Goal: Information Seeking & Learning: Learn about a topic

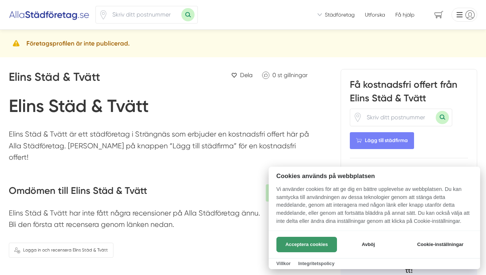
click at [315, 244] on button "Acceptera cookies" at bounding box center [307, 244] width 61 height 15
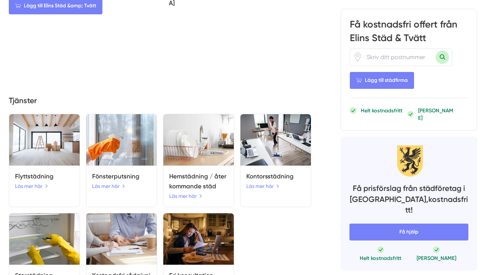
scroll to position [436, 0]
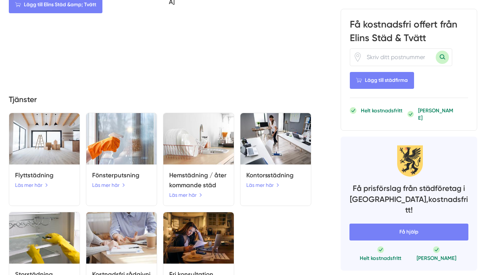
click at [195, 122] on img at bounding box center [198, 138] width 71 height 51
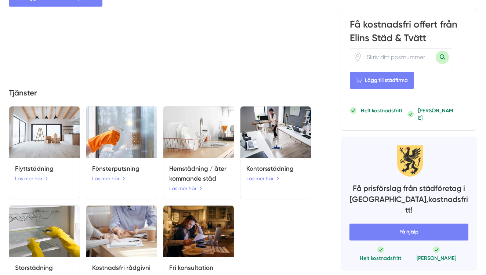
scroll to position [443, 0]
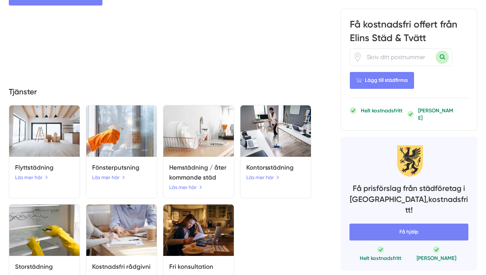
click at [129, 262] on h5 "Kostnadsfri rådgivning" at bounding box center [121, 272] width 59 height 20
click at [32, 272] on link "Läs mer här" at bounding box center [32, 276] width 34 height 8
click at [33, 272] on link "Läs mer här" at bounding box center [32, 276] width 34 height 8
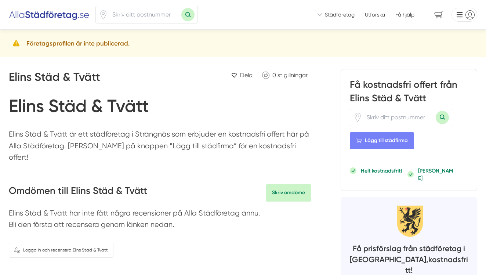
scroll to position [0, 0]
click at [424, 118] on input "number" at bounding box center [398, 117] width 73 height 17
type input "64544"
click at [441, 115] on button "Sök med postnummer" at bounding box center [442, 117] width 13 height 13
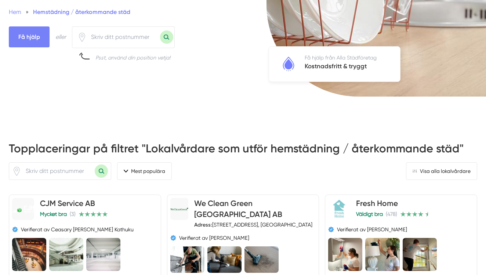
scroll to position [277, 0]
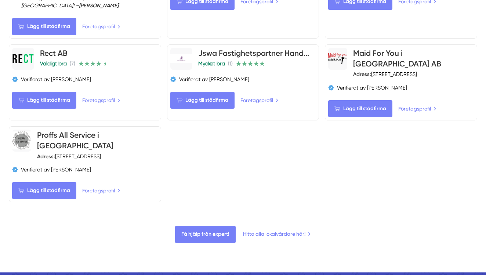
scroll to position [590, 0]
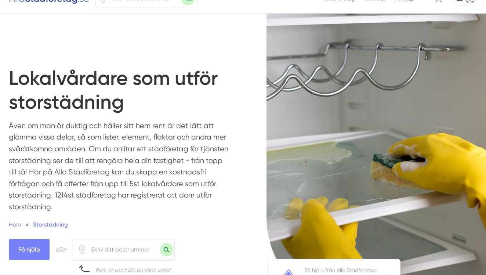
scroll to position [18, 0]
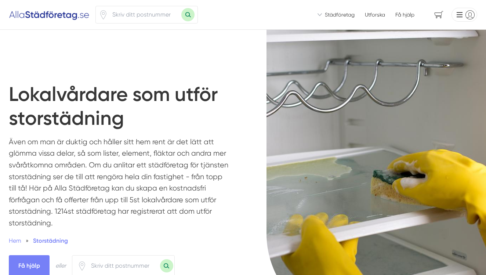
click at [151, 257] on input "number" at bounding box center [123, 265] width 73 height 17
type input "64544"
click at [230, 255] on div "Få hjälp eller 64544 Psst, använd din position vetja!" at bounding box center [132, 272] width 247 height 35
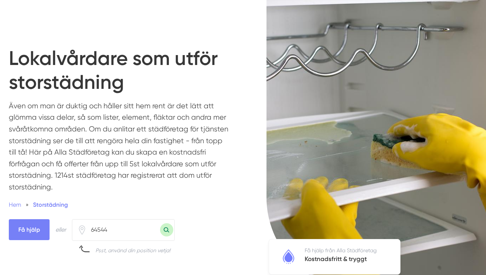
scroll to position [40, 0]
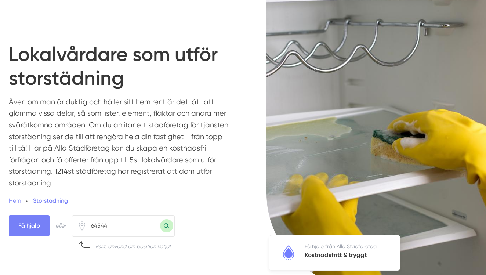
click at [166, 219] on button "Sök med postnummer" at bounding box center [166, 225] width 13 height 13
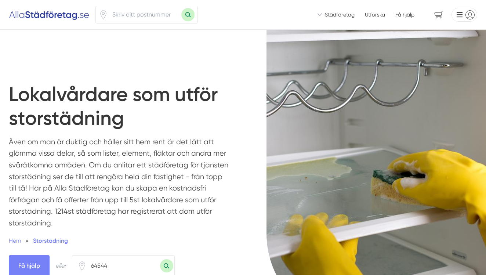
scroll to position [0, 0]
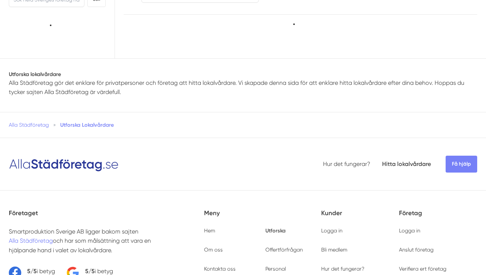
type input "64544"
